Goal: Find specific page/section: Find specific page/section

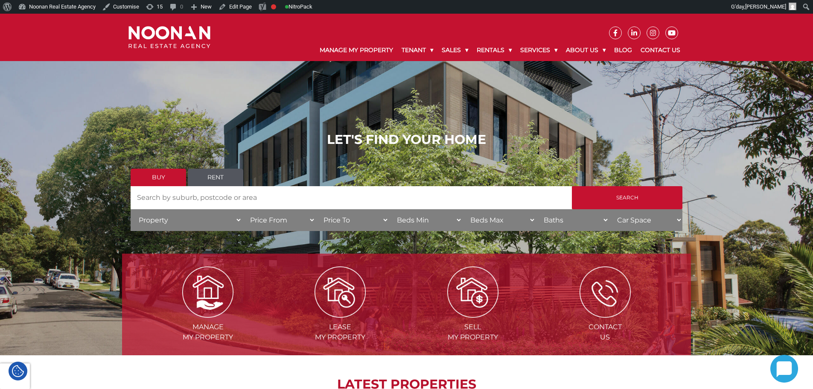
click at [149, 36] on img at bounding box center [170, 37] width 82 height 23
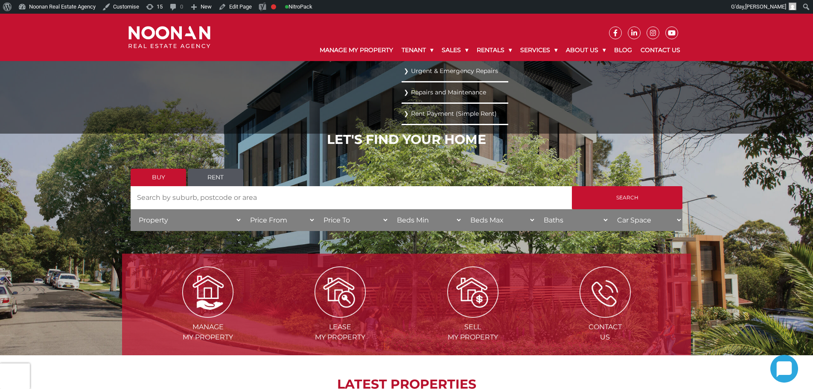
click at [430, 73] on link "Urgent & Emergency Repairs" at bounding box center [455, 71] width 102 height 12
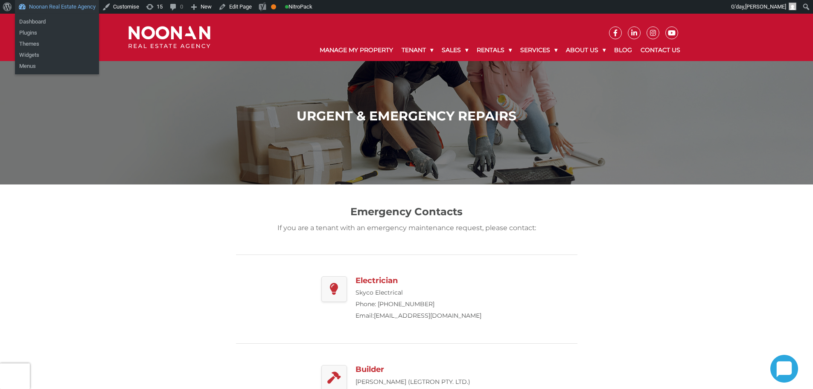
click at [38, 10] on link "Noonan Real Estate Agency" at bounding box center [57, 7] width 84 height 14
